Goal: Task Accomplishment & Management: Use online tool/utility

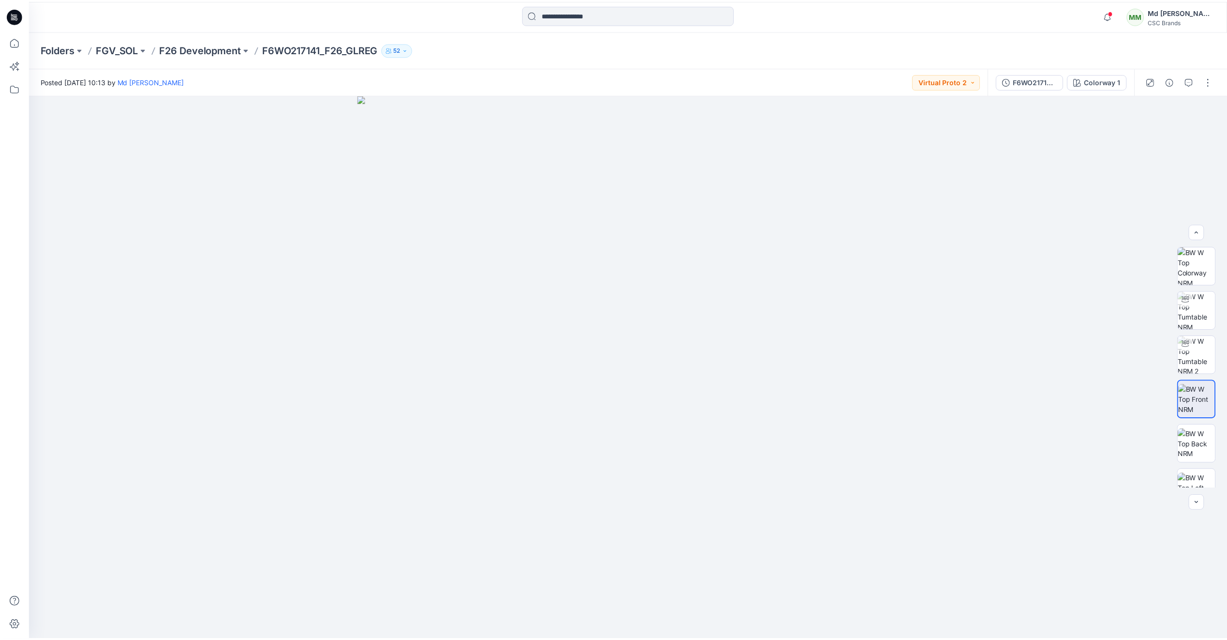
scroll to position [8, 0]
drag, startPoint x: 10, startPoint y: 16, endPoint x: 25, endPoint y: 42, distance: 30.1
click at [10, 16] on icon at bounding box center [14, 15] width 15 height 15
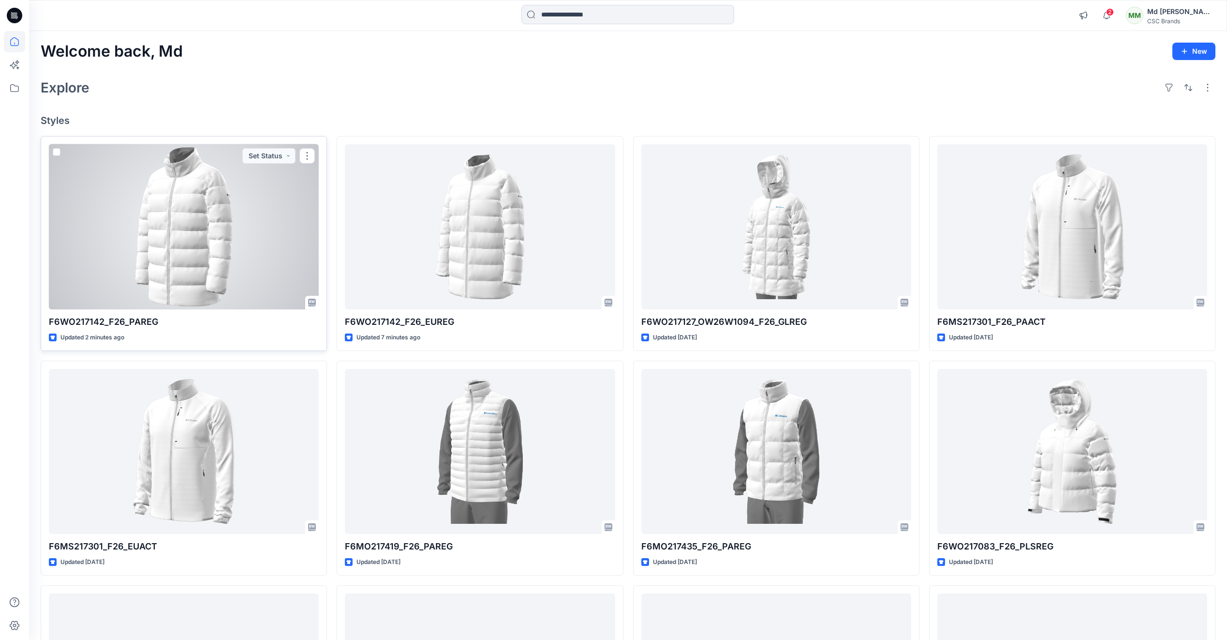
click at [209, 262] on div at bounding box center [184, 226] width 270 height 165
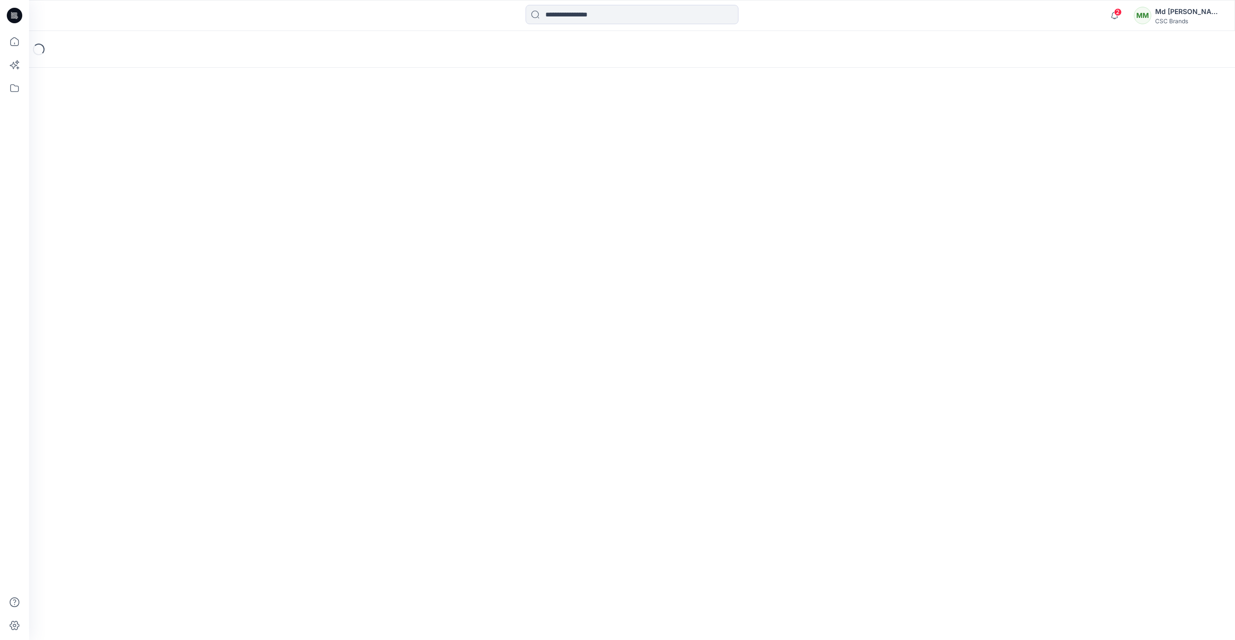
click at [209, 262] on div "Loading..." at bounding box center [632, 335] width 1206 height 609
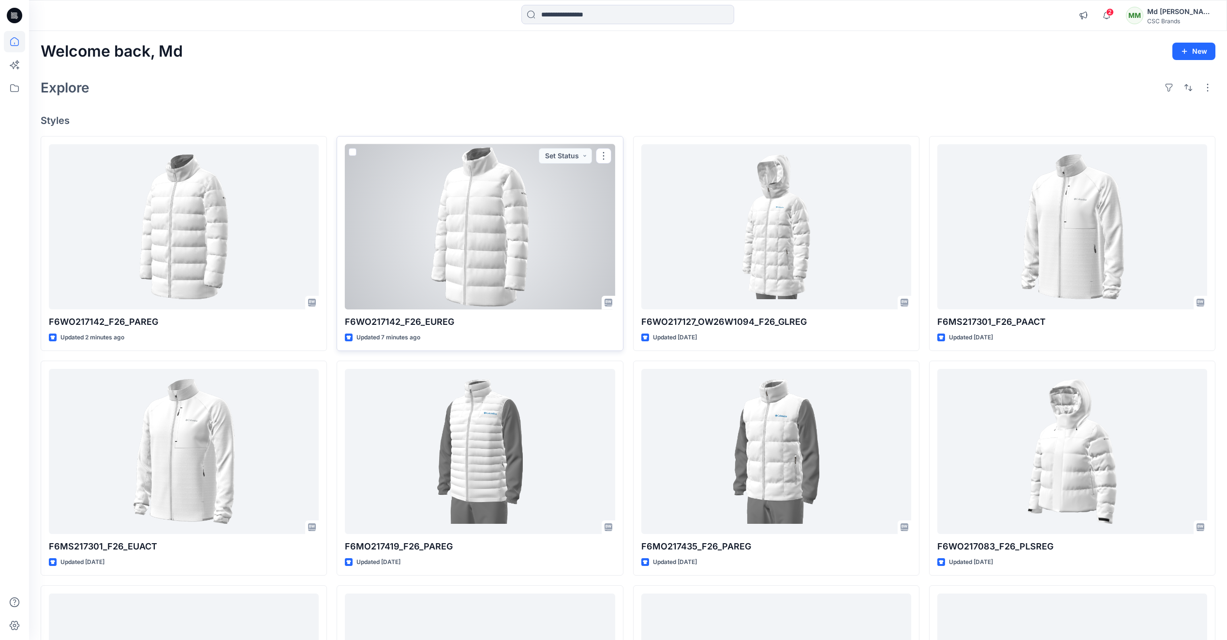
click at [491, 262] on div at bounding box center [480, 226] width 270 height 165
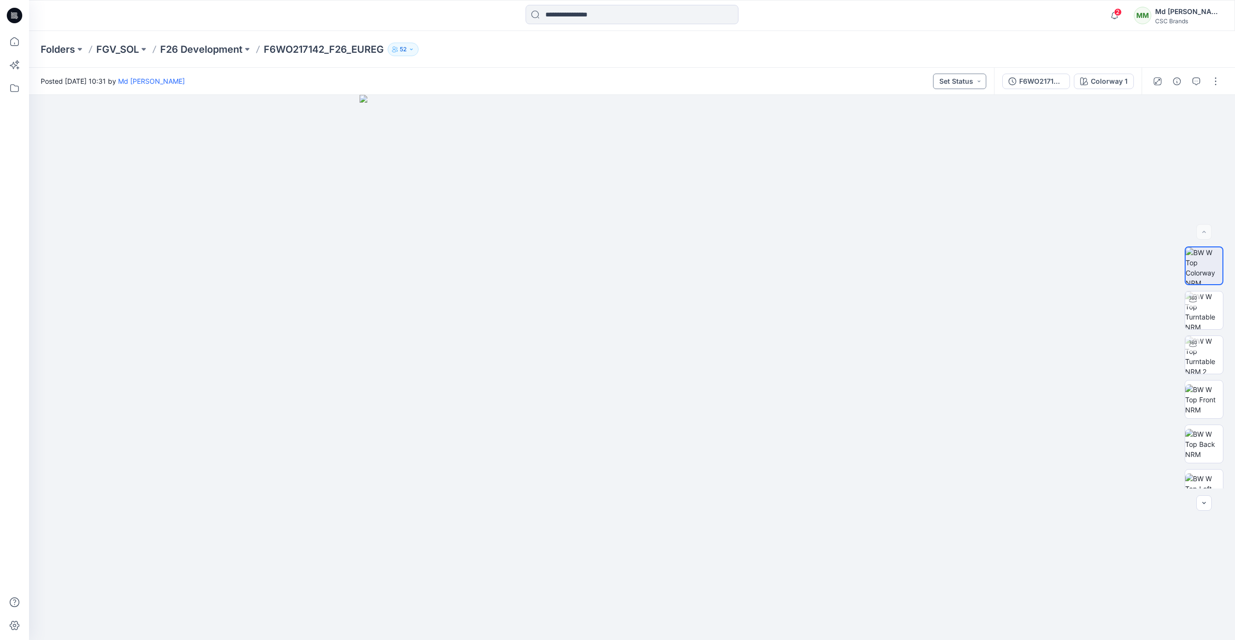
click at [982, 81] on button "Set Status" at bounding box center [959, 81] width 53 height 15
click at [962, 124] on p "Virtual Proto 1" at bounding box center [942, 126] width 44 height 13
click at [1211, 86] on button "button" at bounding box center [1215, 81] width 15 height 15
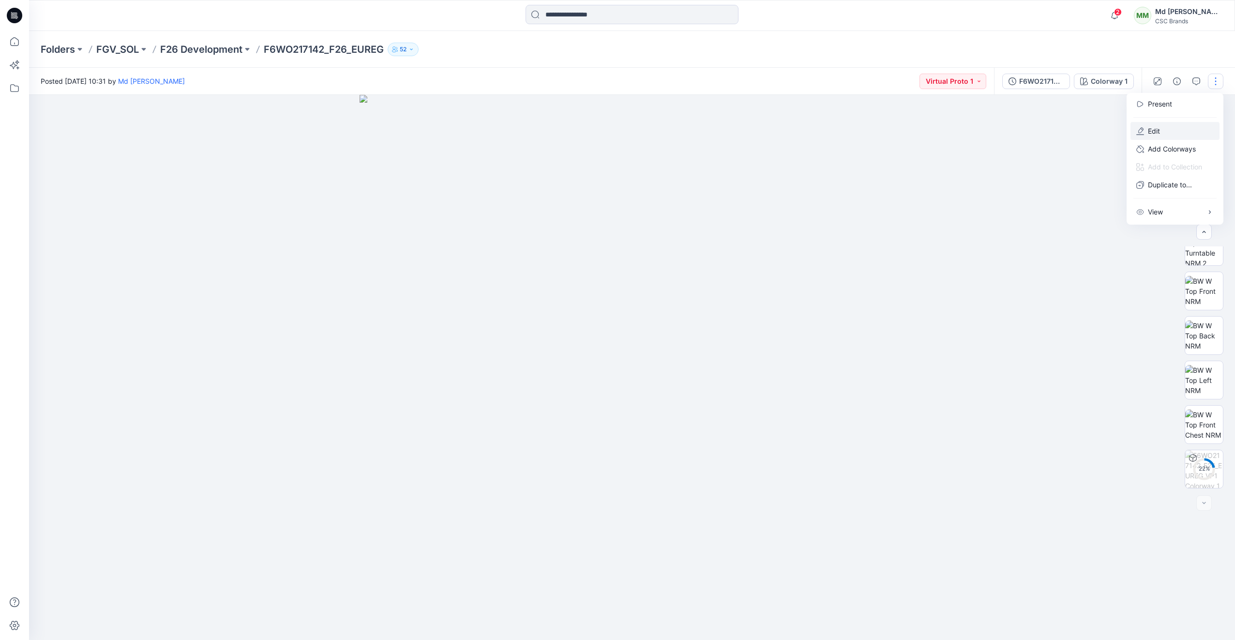
click at [1161, 134] on button "Edit" at bounding box center [1174, 131] width 89 height 18
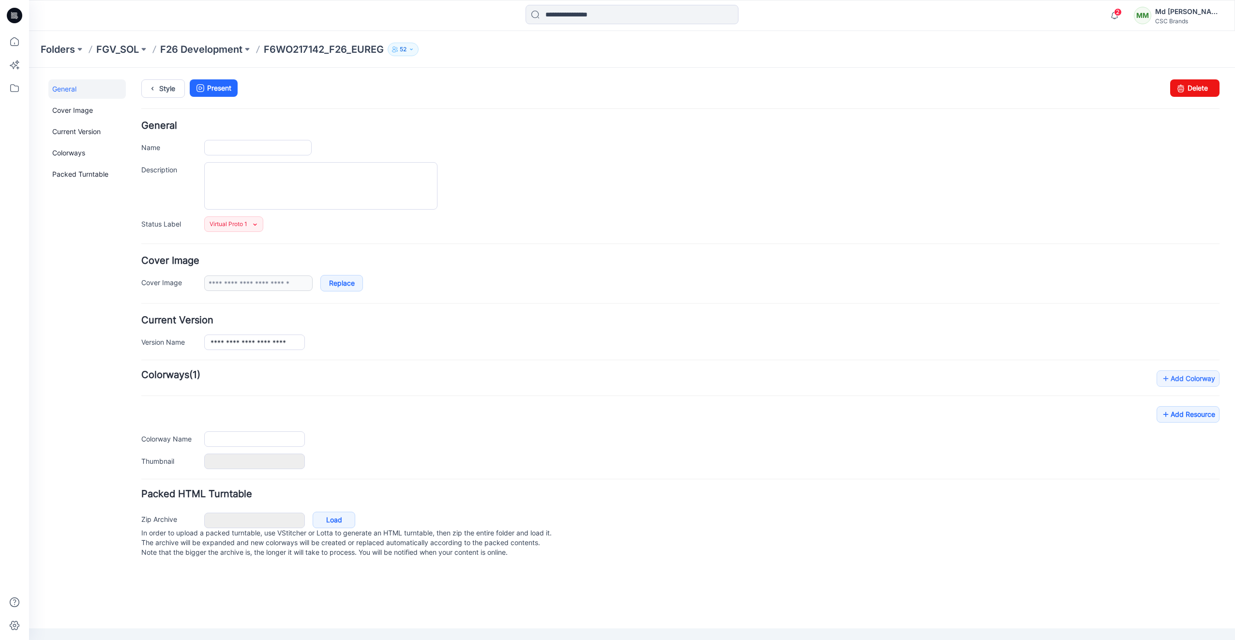
type input "**********"
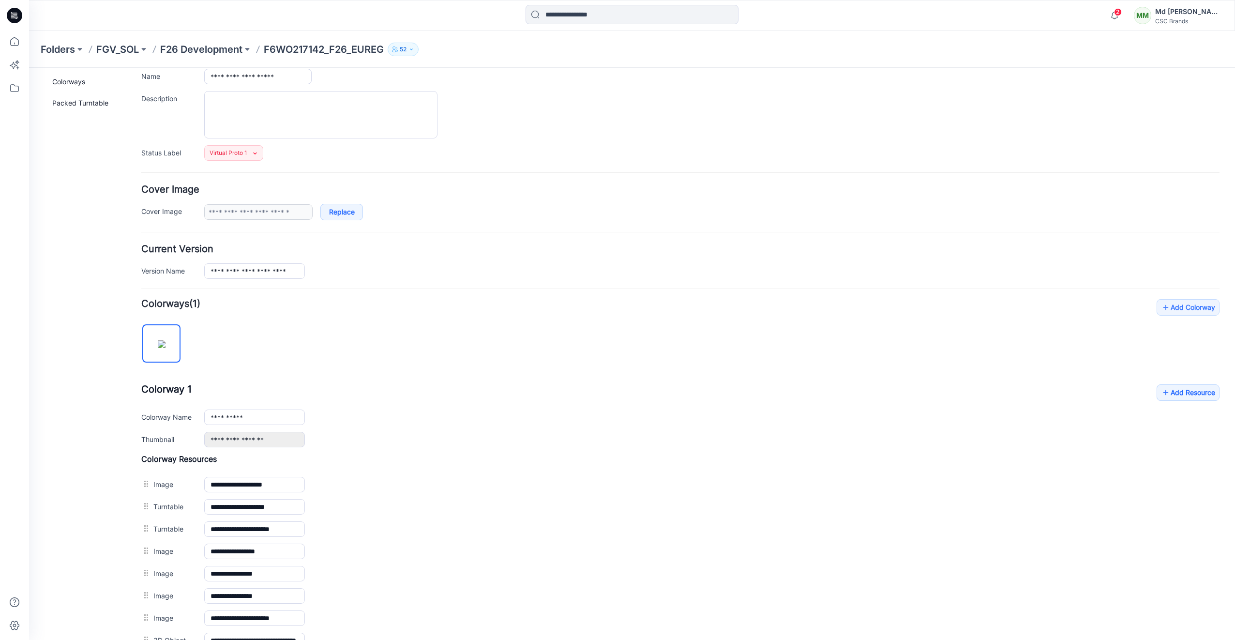
scroll to position [194, 0]
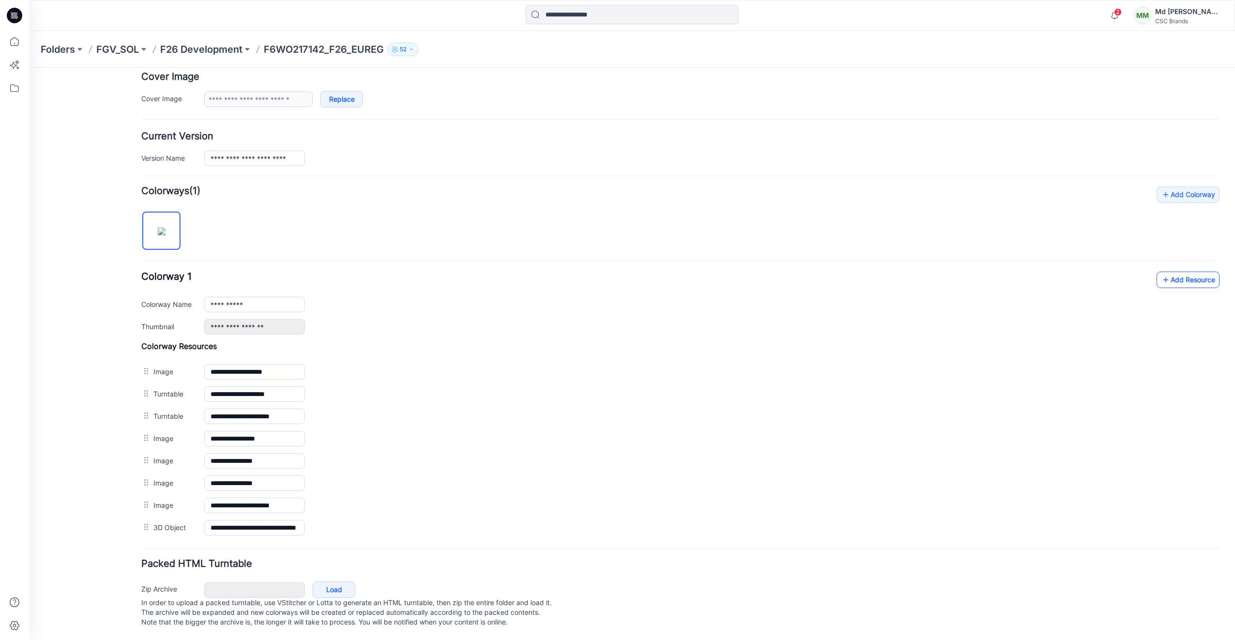
click at [1179, 272] on link "Add Resource" at bounding box center [1187, 279] width 63 height 16
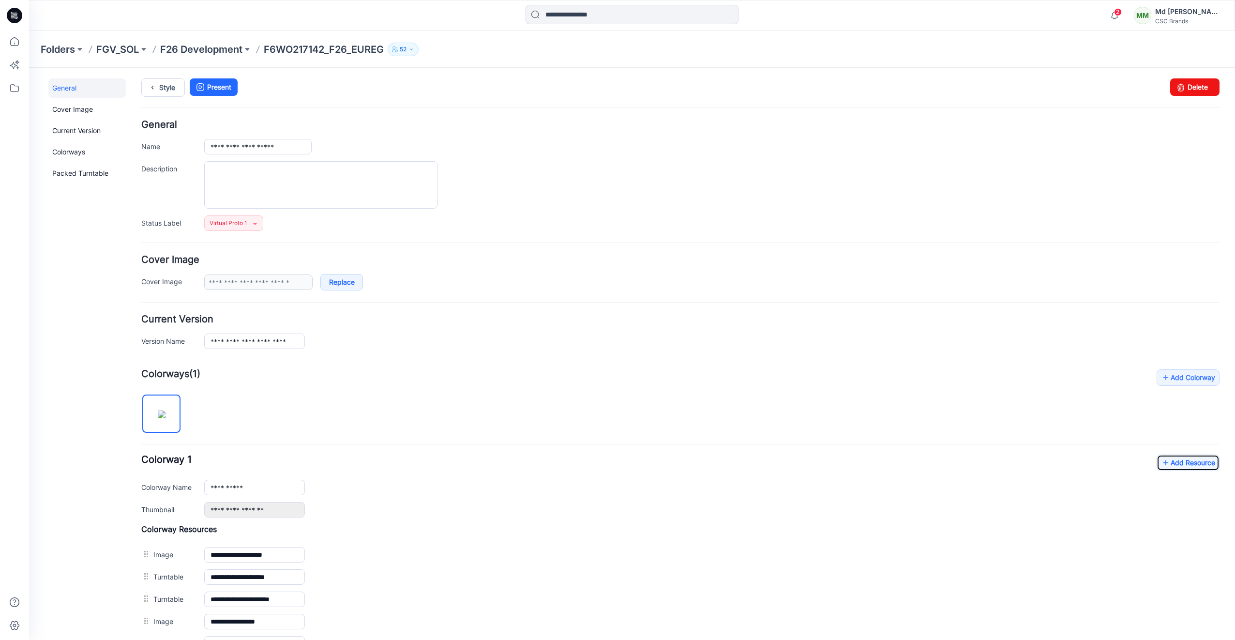
scroll to position [0, 0]
click at [158, 83] on icon at bounding box center [153, 88] width 14 height 17
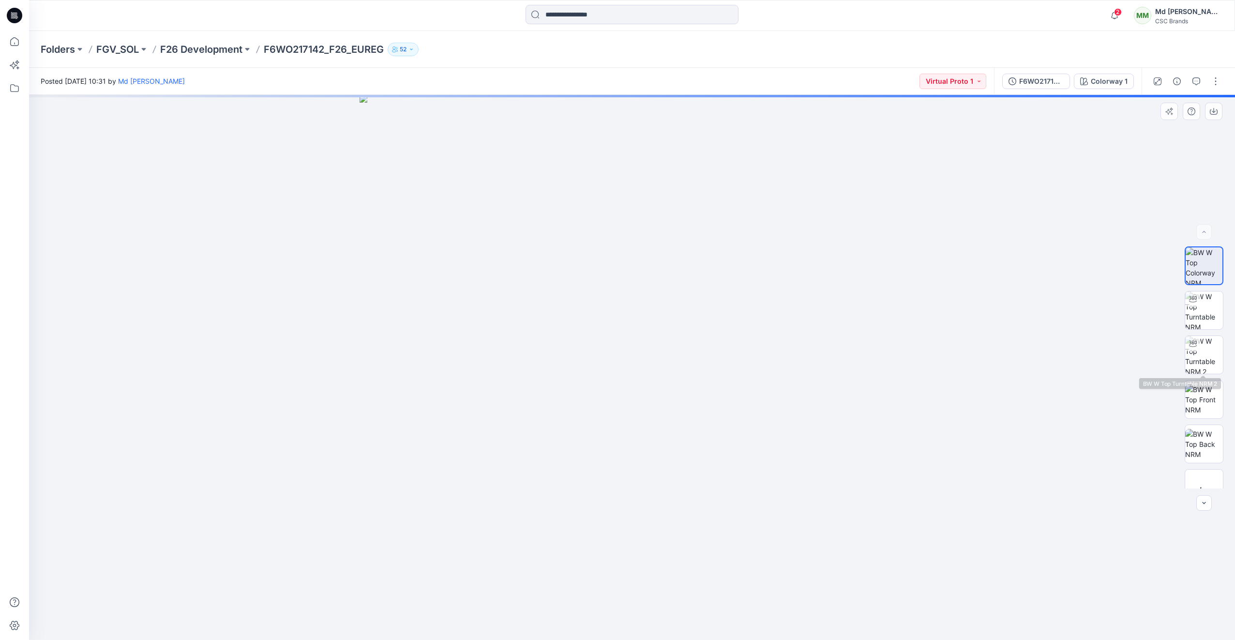
scroll to position [153, 0]
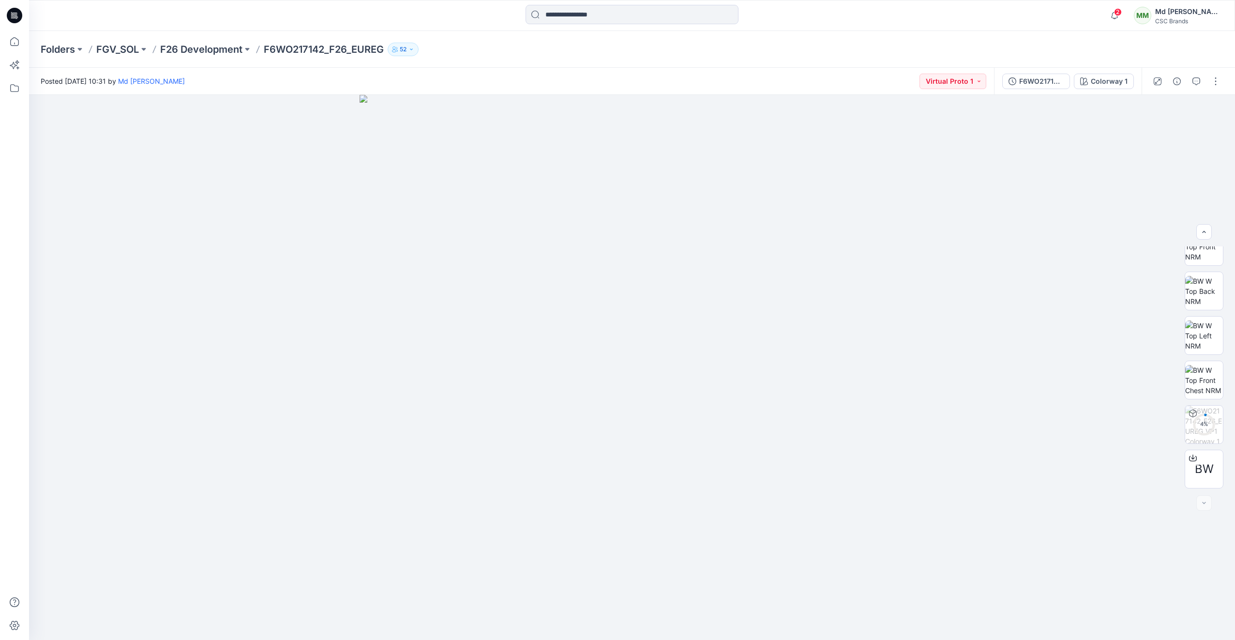
click at [16, 17] on icon at bounding box center [16, 17] width 3 height 0
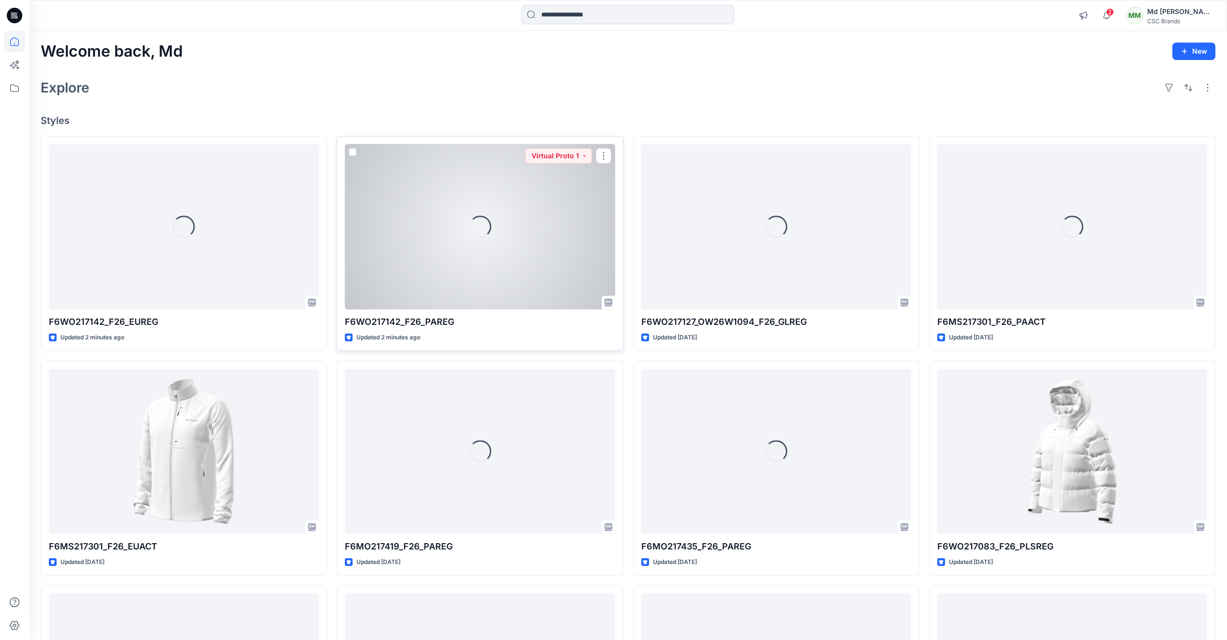
click at [475, 227] on div "Loading..." at bounding box center [480, 226] width 22 height 22
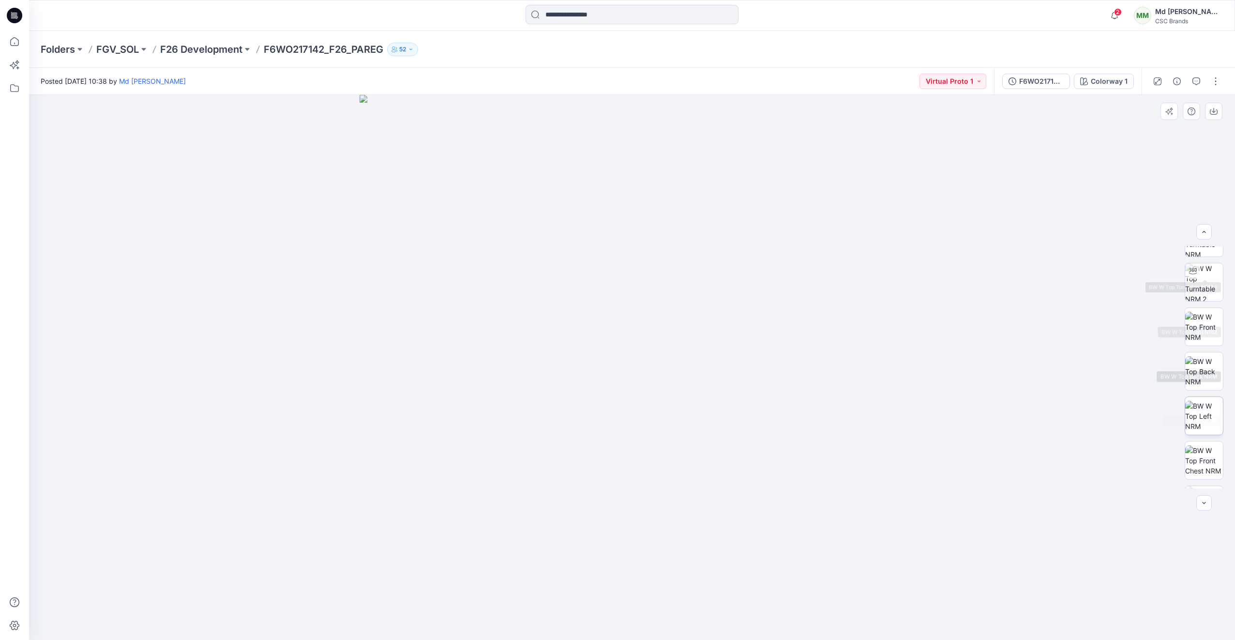
scroll to position [108, 0]
click at [14, 18] on icon at bounding box center [13, 17] width 4 height 0
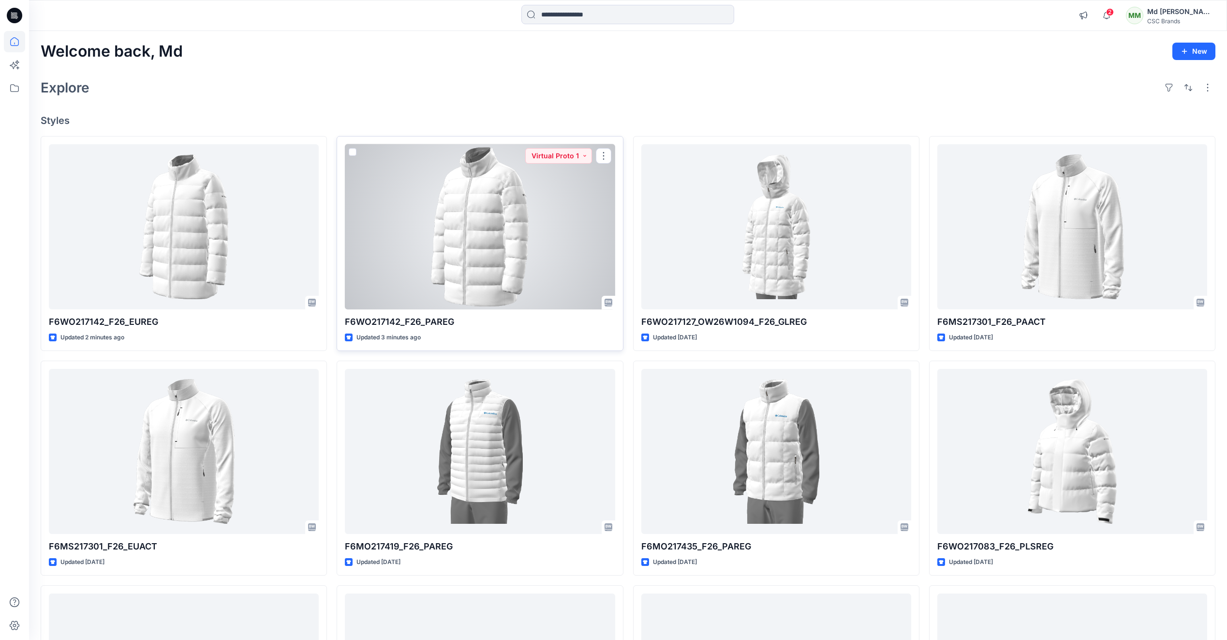
click at [510, 284] on div at bounding box center [480, 226] width 270 height 165
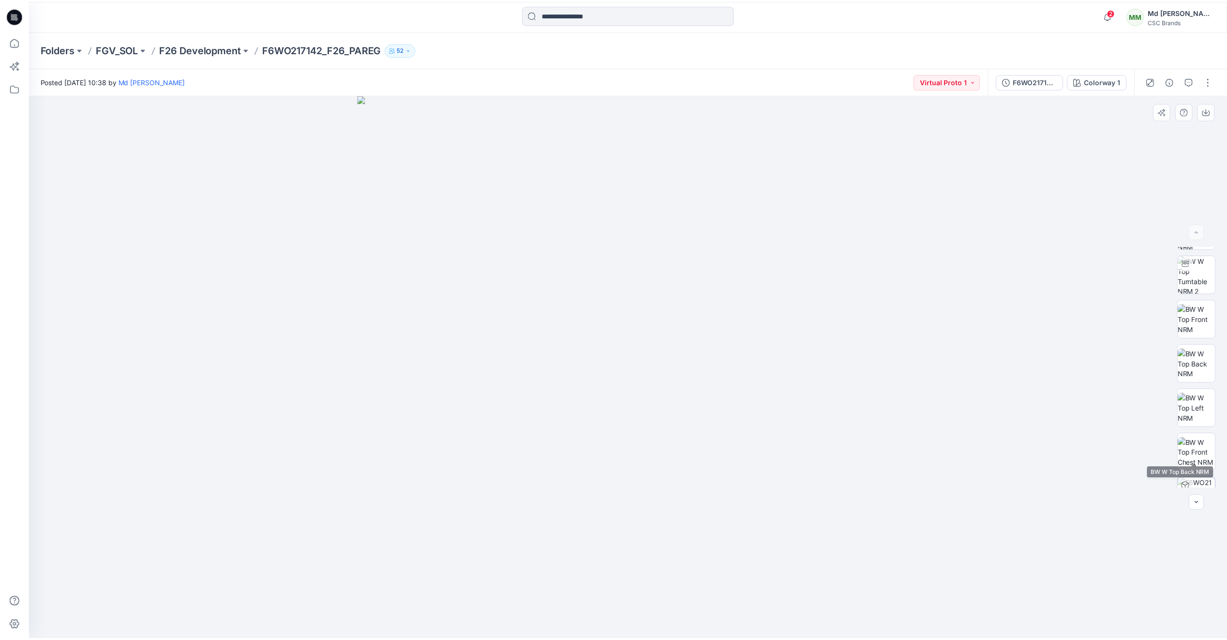
scroll to position [108, 0]
click at [13, 12] on icon at bounding box center [14, 15] width 15 height 15
